Goal: Task Accomplishment & Management: Manage account settings

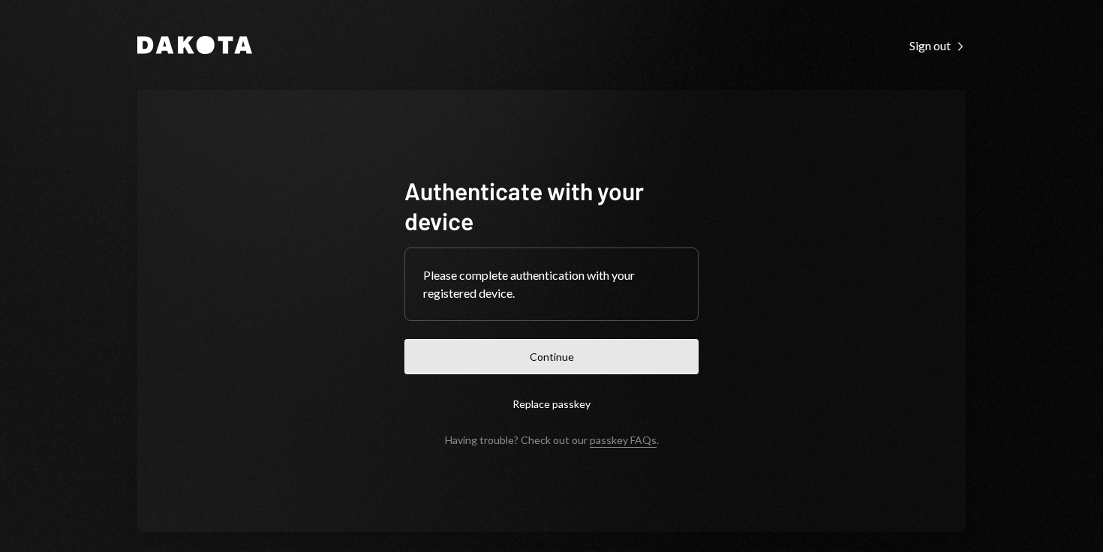
click at [564, 362] on button "Continue" at bounding box center [551, 356] width 294 height 35
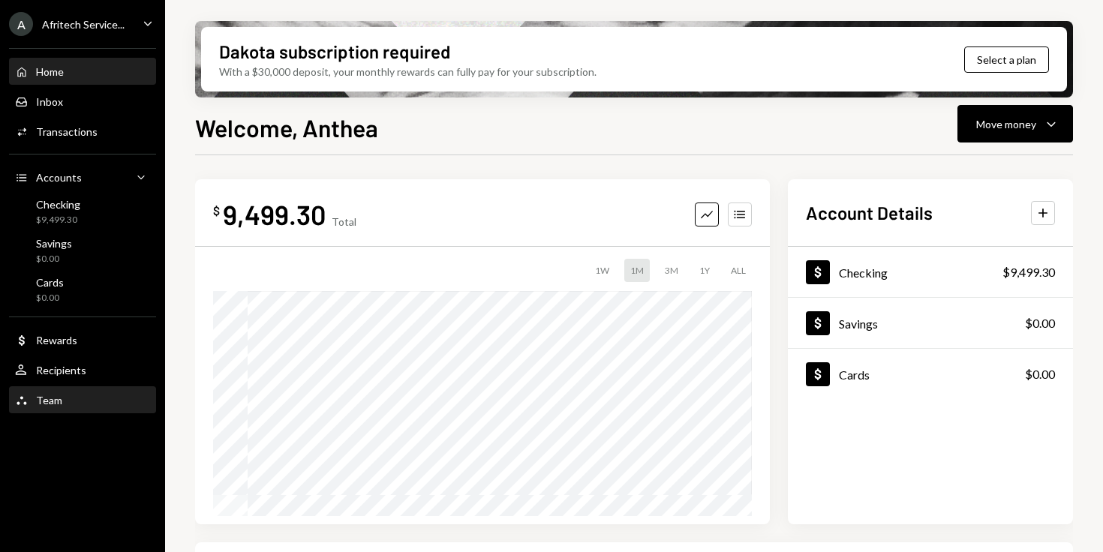
click at [72, 395] on div "Team Team" at bounding box center [82, 401] width 135 height 14
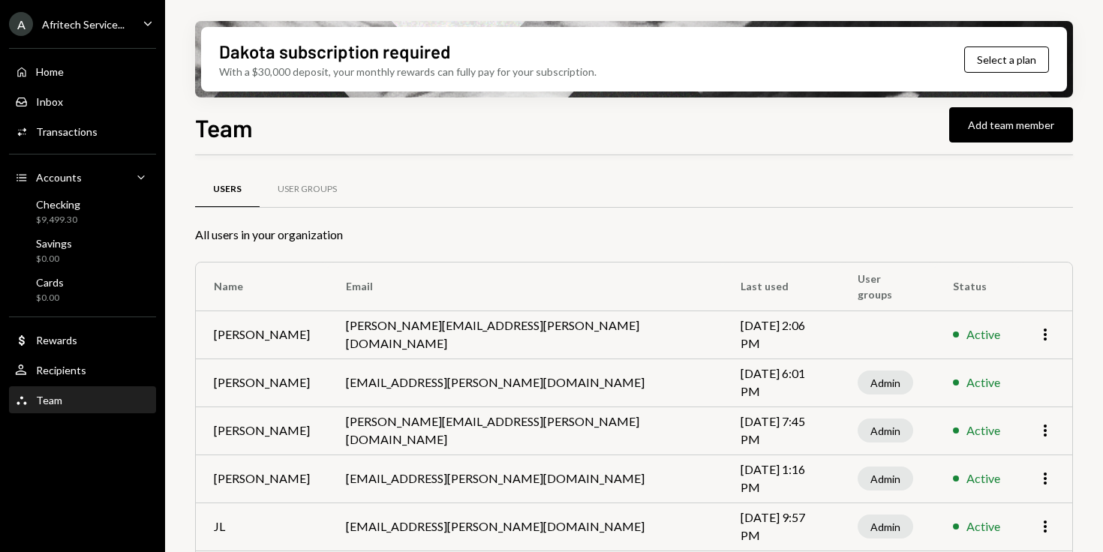
scroll to position [108, 0]
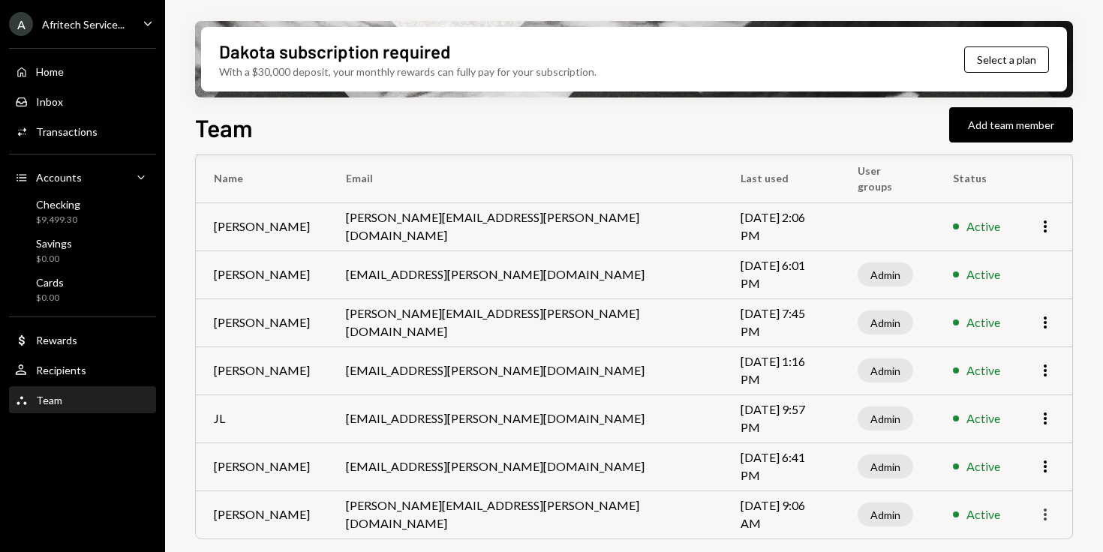
click at [1043, 511] on icon "More" at bounding box center [1045, 515] width 18 height 18
click at [1023, 483] on div "Remove" at bounding box center [1010, 483] width 75 height 26
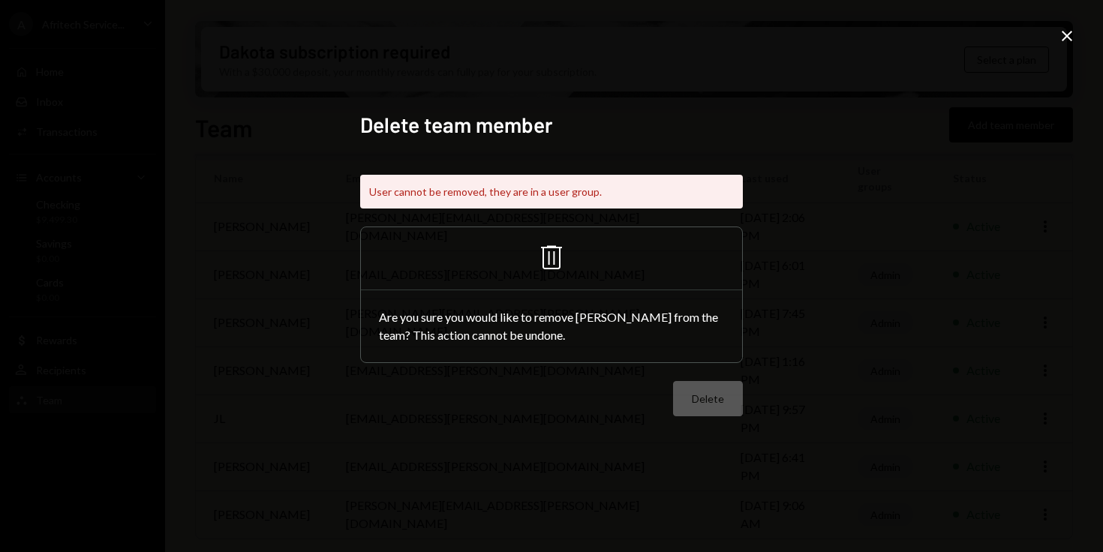
click at [555, 256] on icon "Trash" at bounding box center [551, 257] width 36 height 36
click at [709, 393] on div "Delete" at bounding box center [551, 398] width 383 height 35
click at [712, 408] on div "Delete" at bounding box center [551, 398] width 383 height 35
click at [1069, 35] on icon "Close" at bounding box center [1067, 36] width 18 height 18
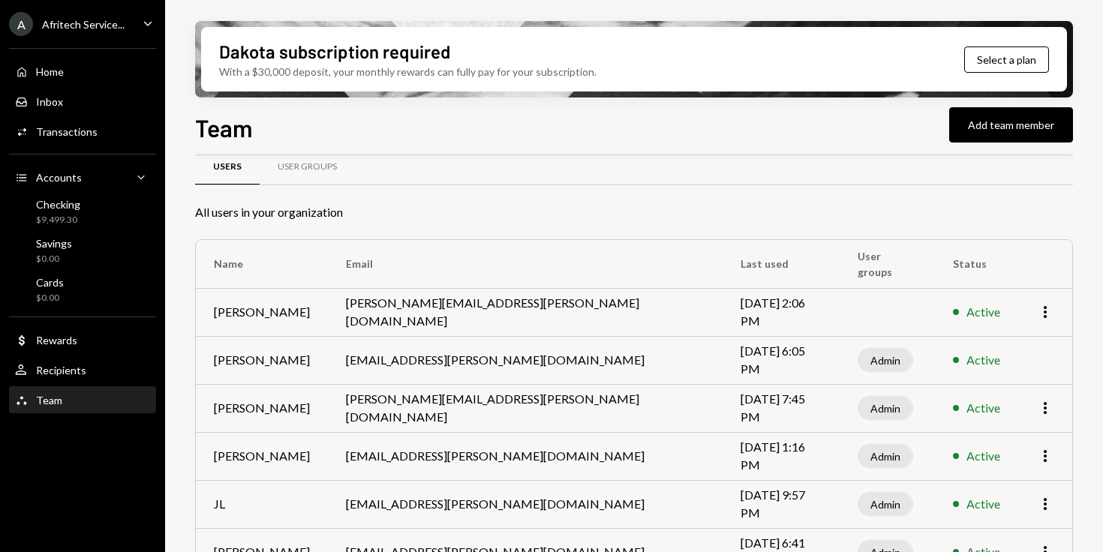
scroll to position [0, 0]
